Goal: Information Seeking & Learning: Compare options

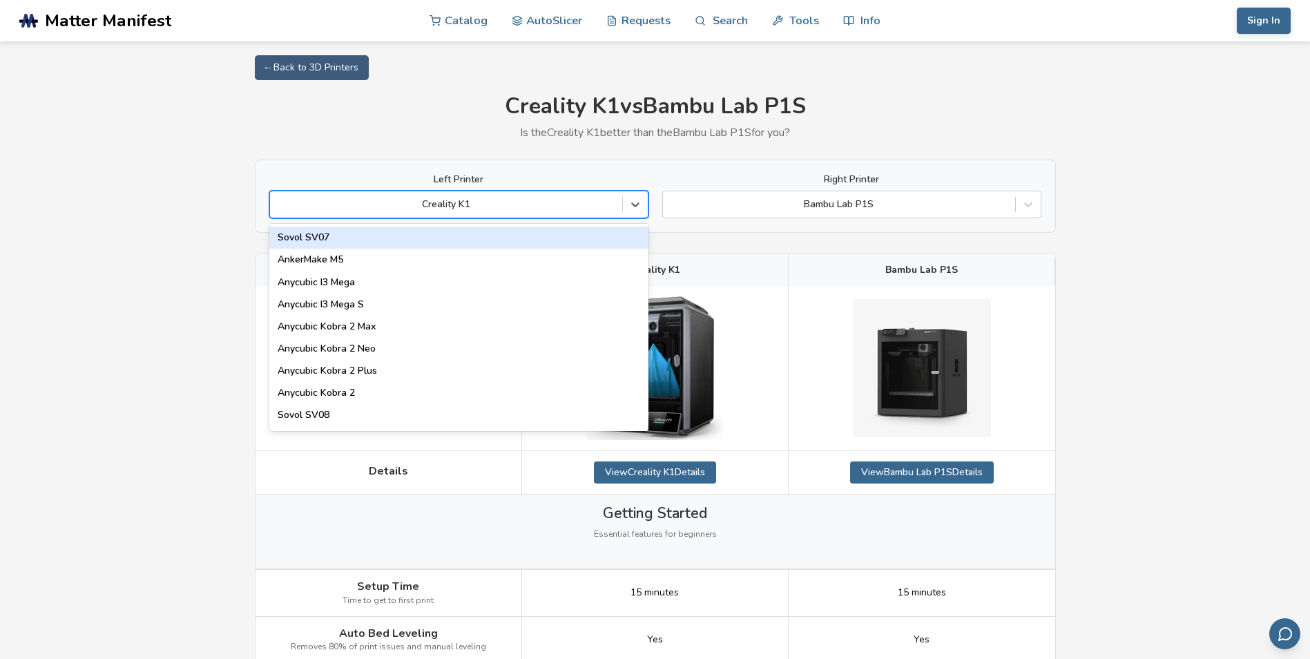
click at [563, 206] on div at bounding box center [446, 204] width 338 height 14
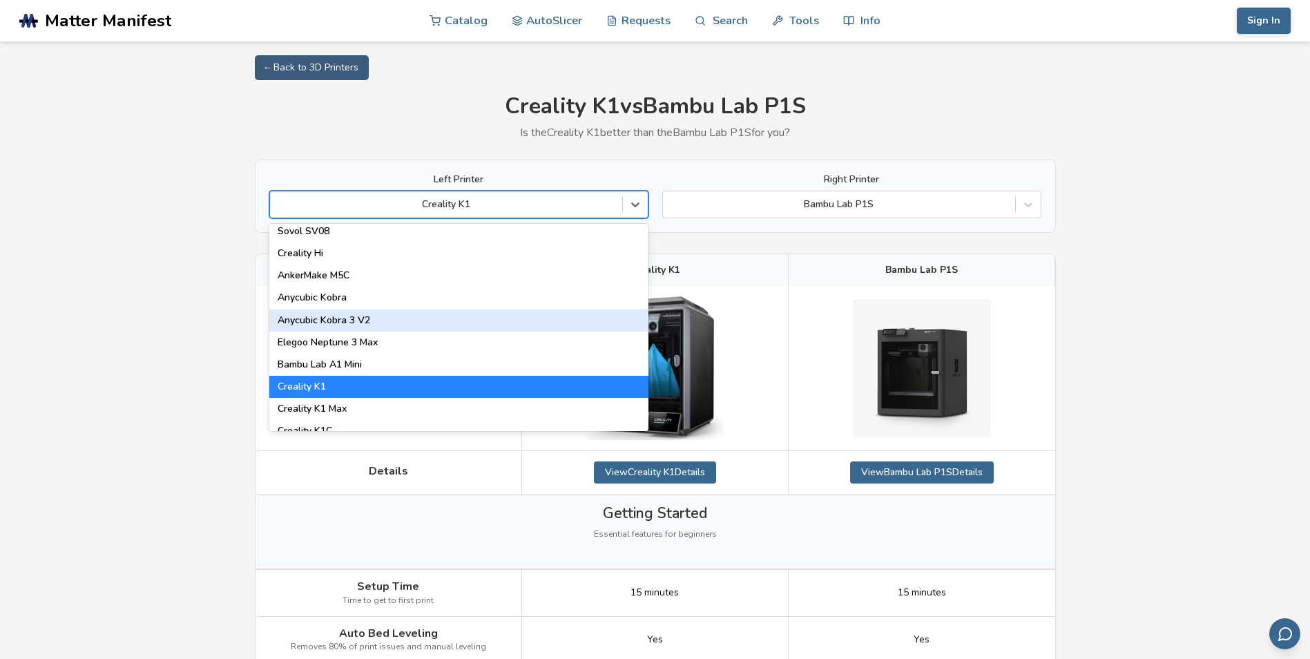
scroll to position [207, 0]
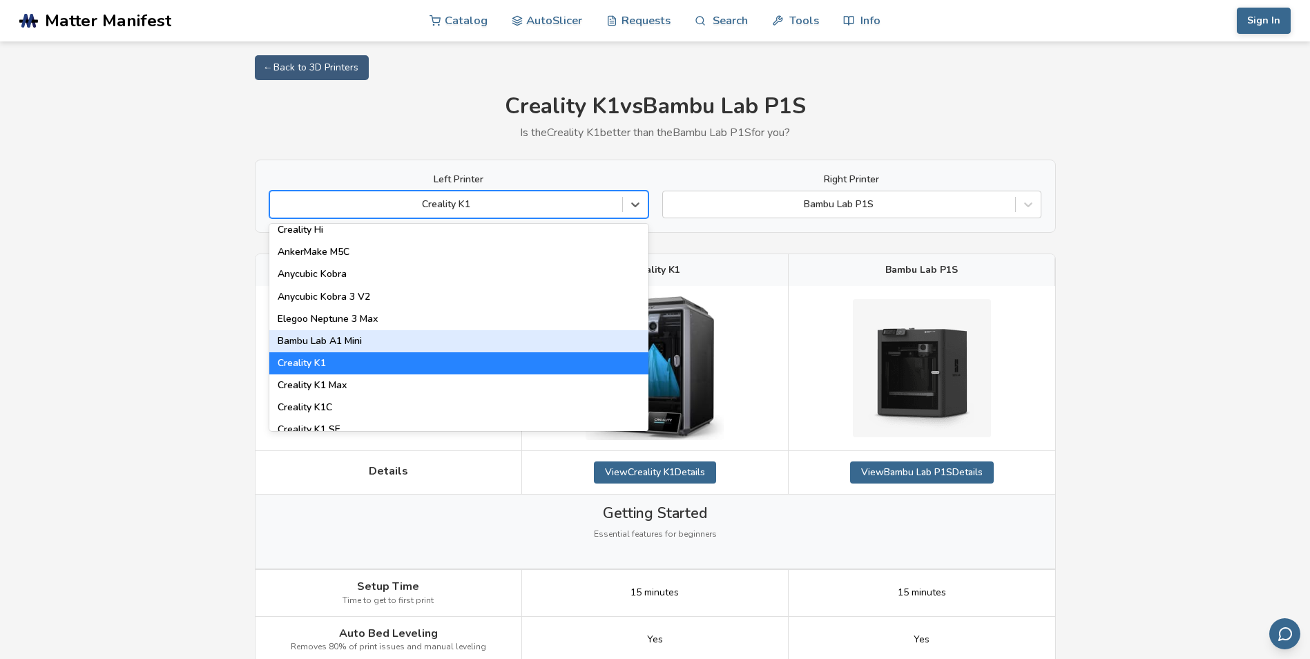
click at [537, 345] on div "Bambu Lab A1 Mini" at bounding box center [458, 341] width 379 height 22
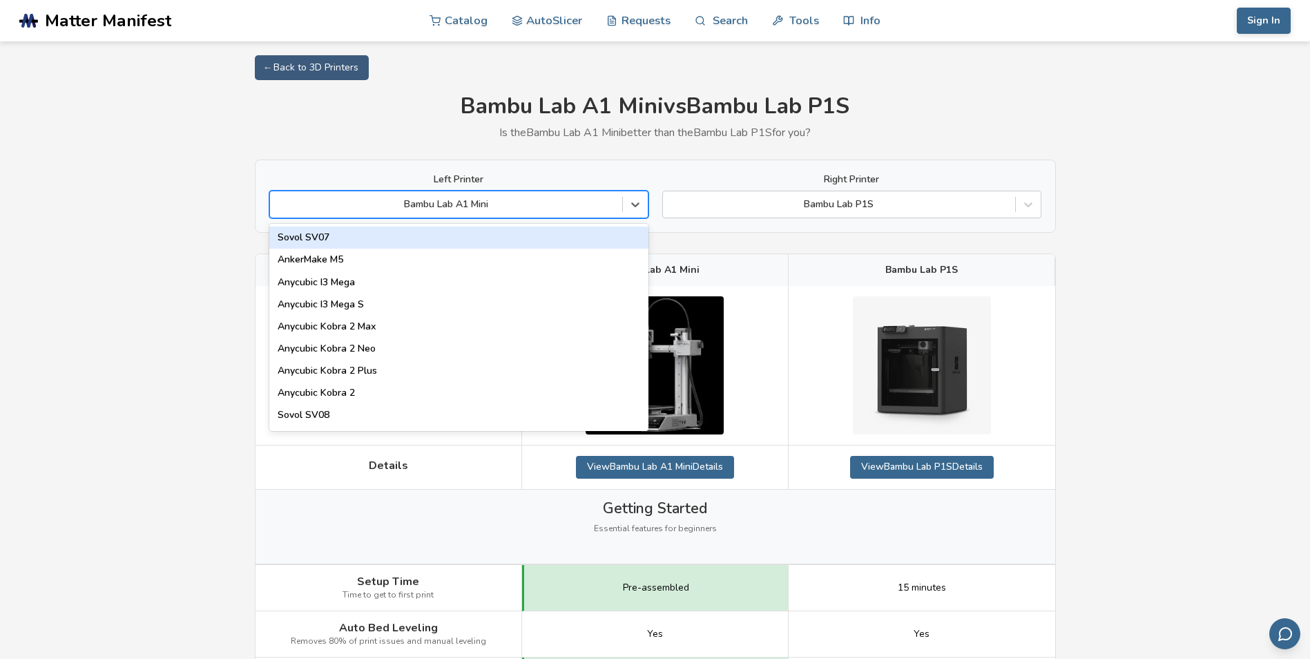
click at [525, 204] on div at bounding box center [446, 204] width 338 height 14
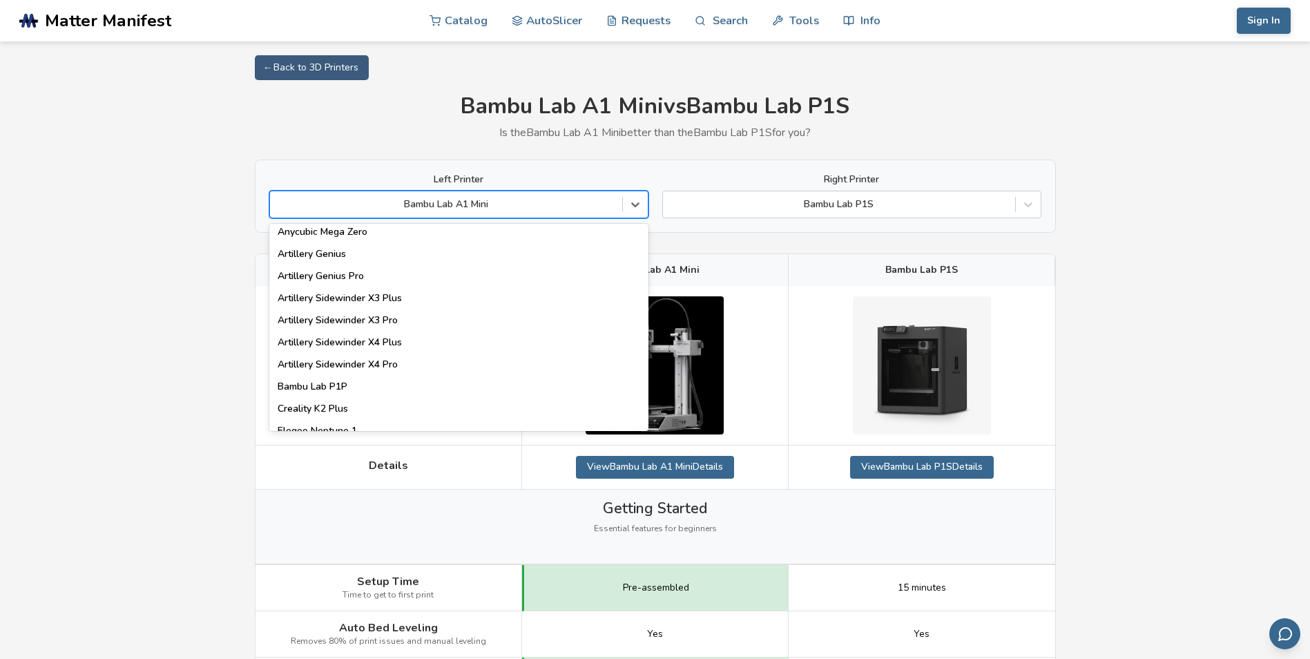
scroll to position [829, 0]
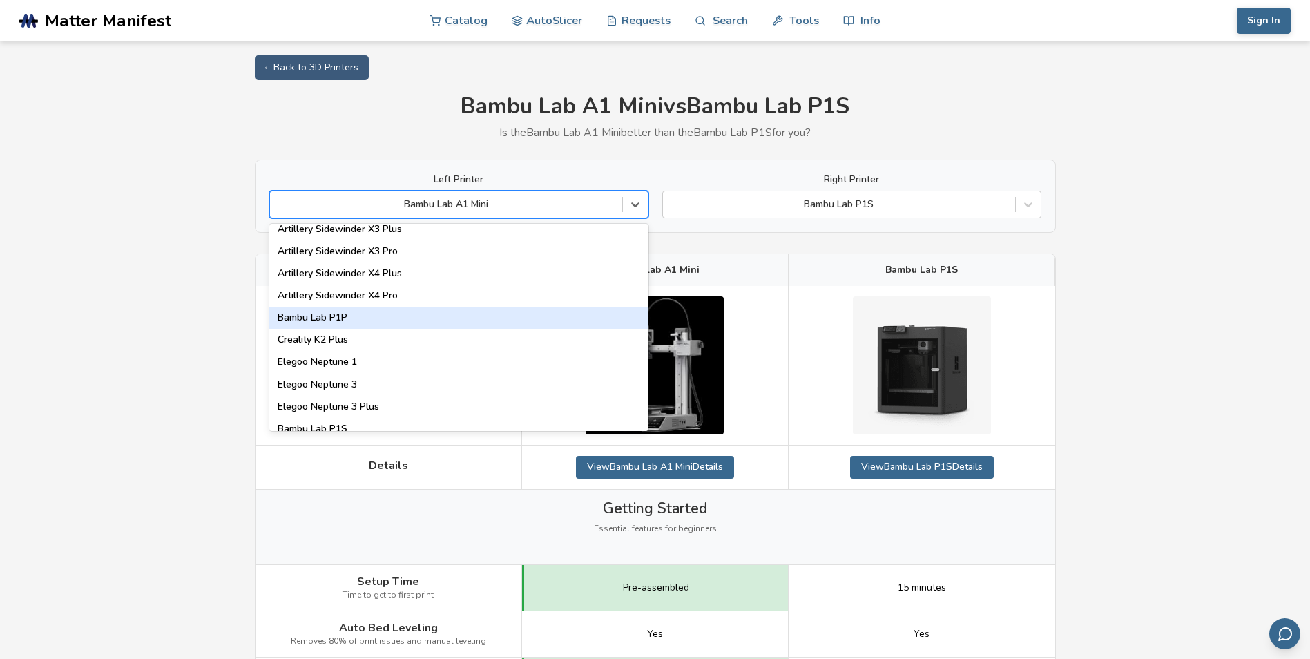
click at [375, 322] on div "Bambu Lab P1P" at bounding box center [458, 318] width 379 height 22
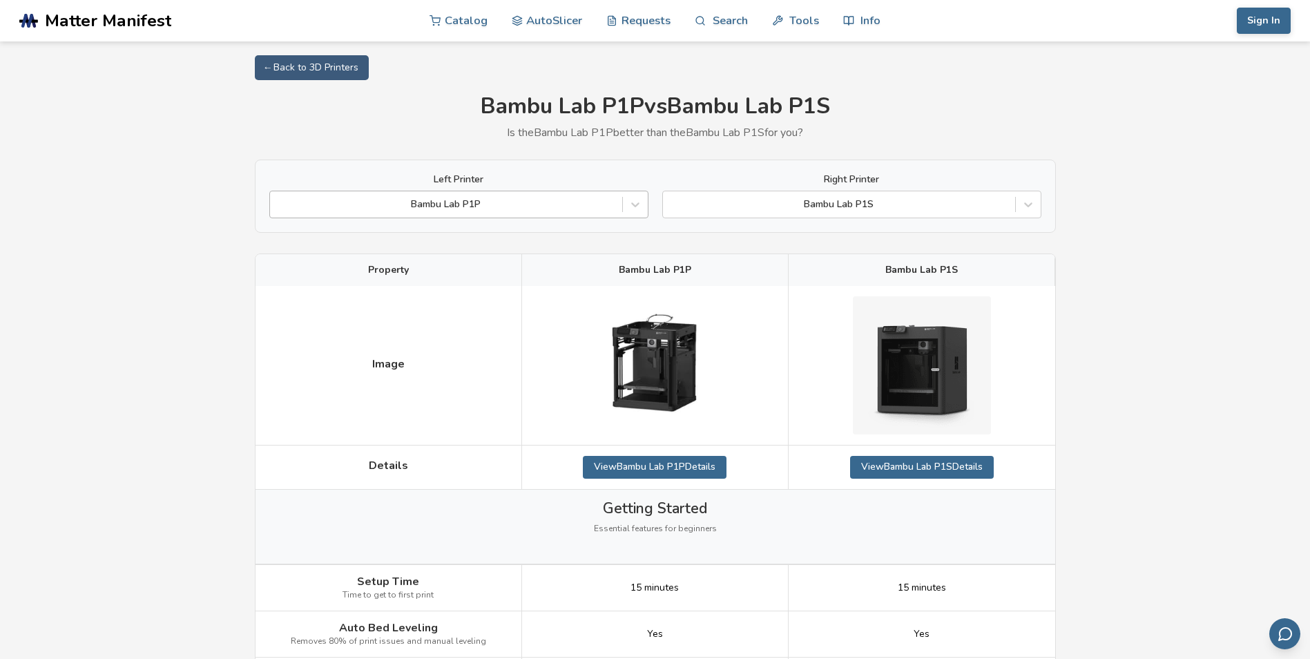
click at [479, 206] on div at bounding box center [446, 204] width 338 height 14
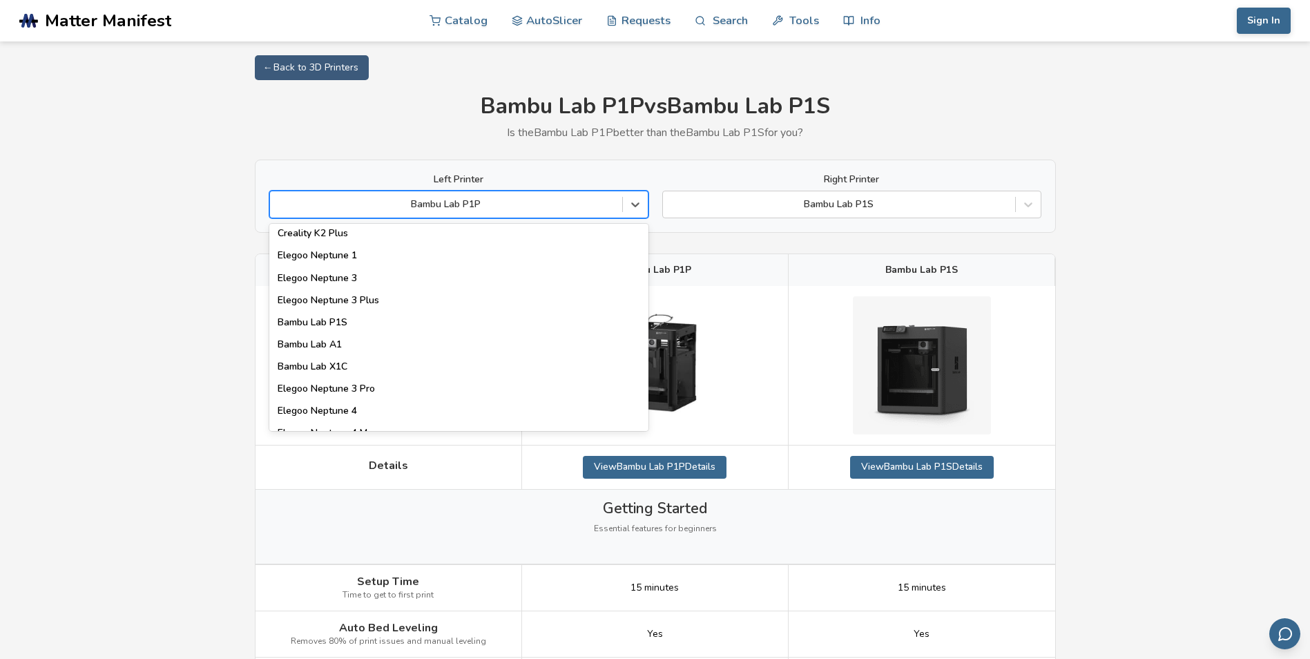
scroll to position [967, 0]
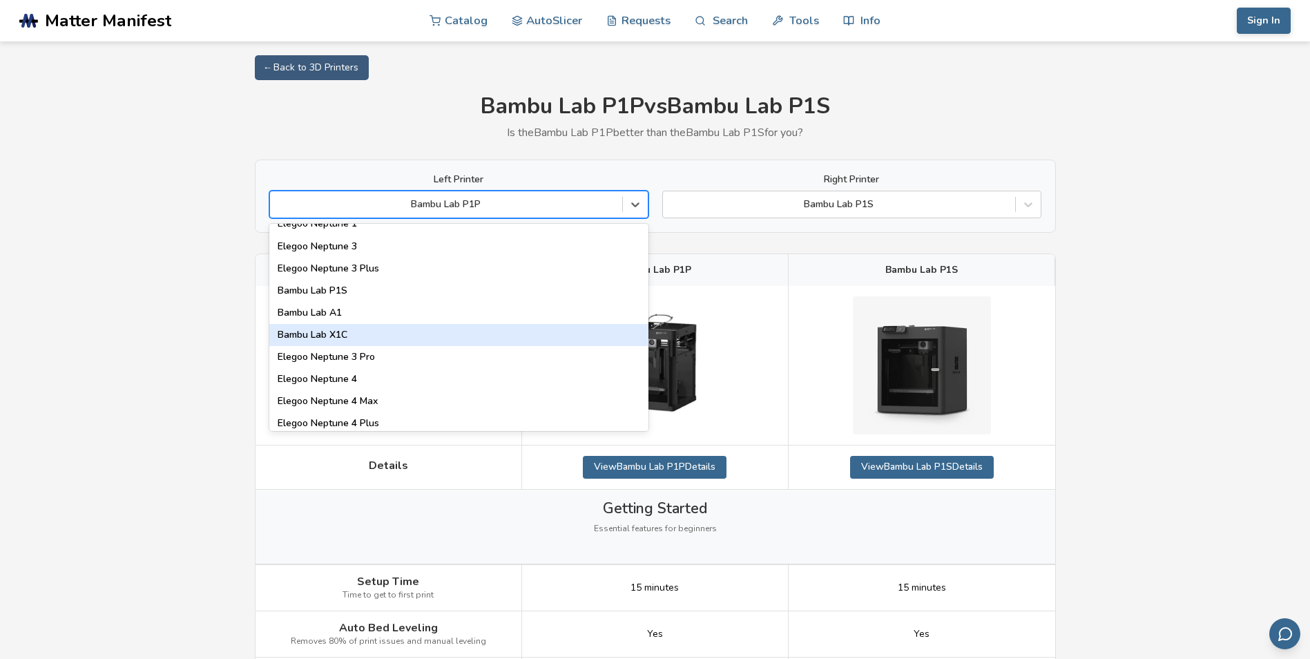
click at [394, 333] on div "Bambu Lab X1C" at bounding box center [458, 335] width 379 height 22
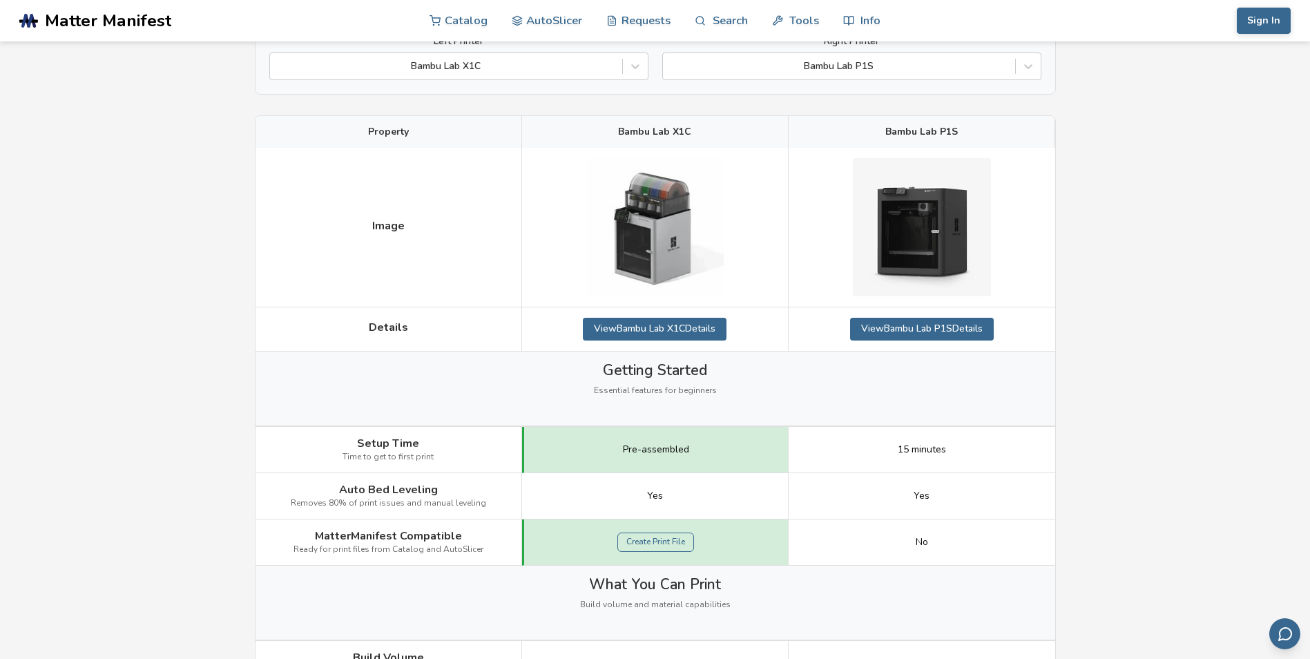
scroll to position [69, 0]
